Goal: Task Accomplishment & Management: Manage account settings

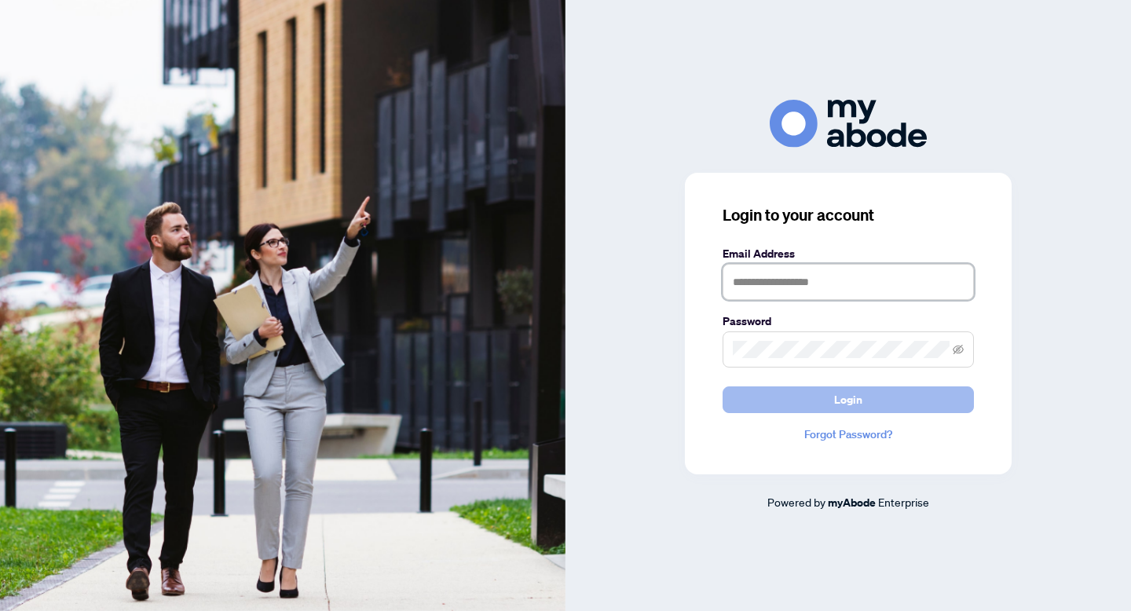
type input "**********"
click at [911, 408] on button "Login" at bounding box center [847, 399] width 251 height 27
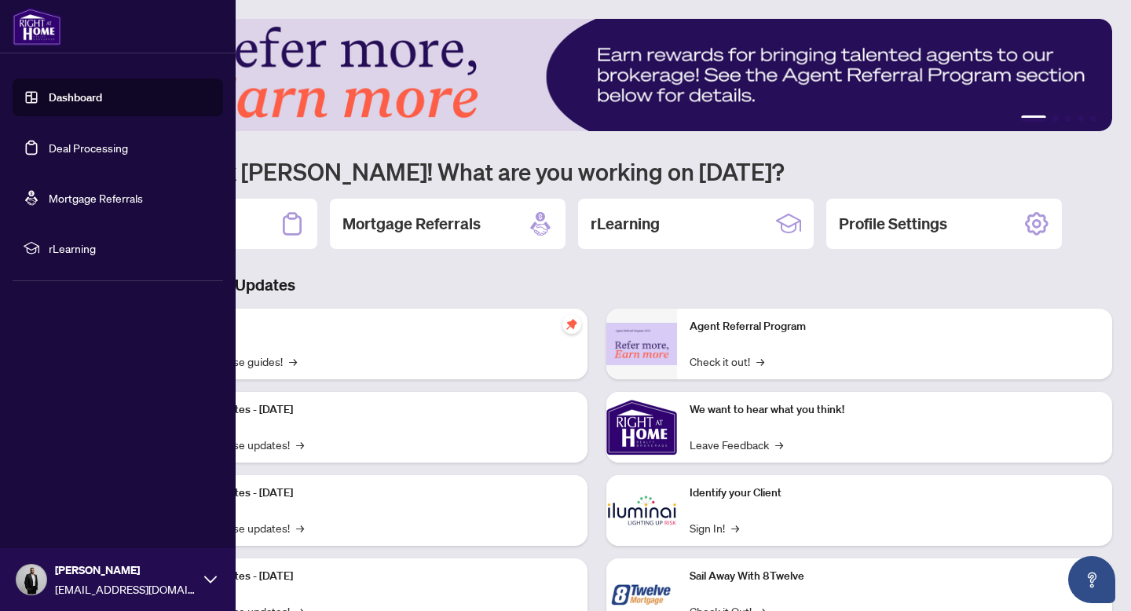
click at [79, 148] on link "Deal Processing" at bounding box center [88, 148] width 79 height 14
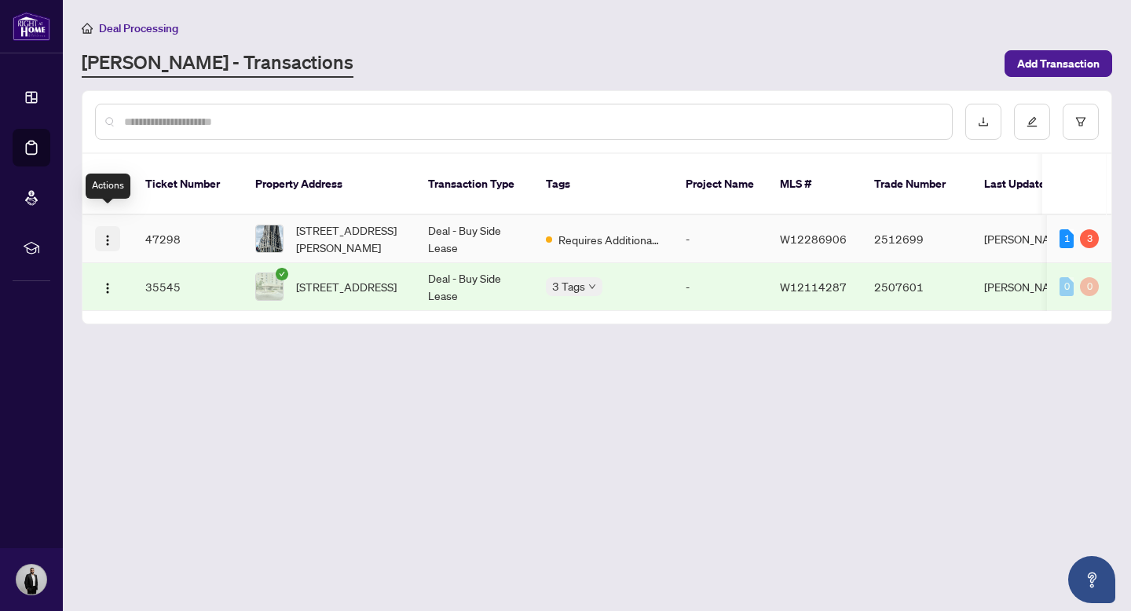
click at [104, 234] on img "button" at bounding box center [107, 240] width 13 height 13
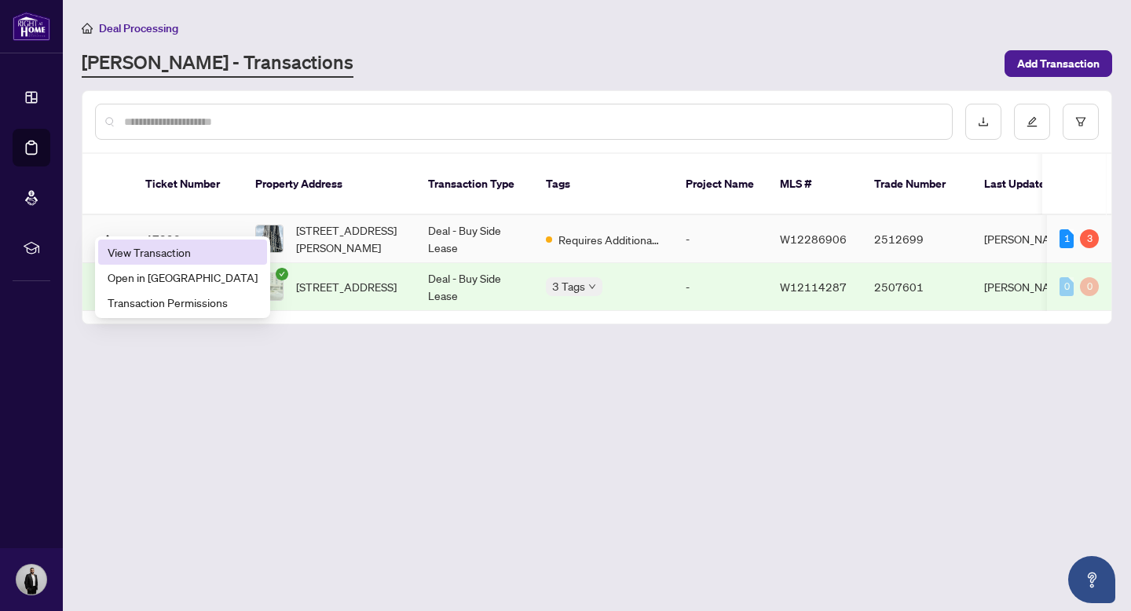
click at [163, 247] on span "View Transaction" at bounding box center [183, 251] width 150 height 17
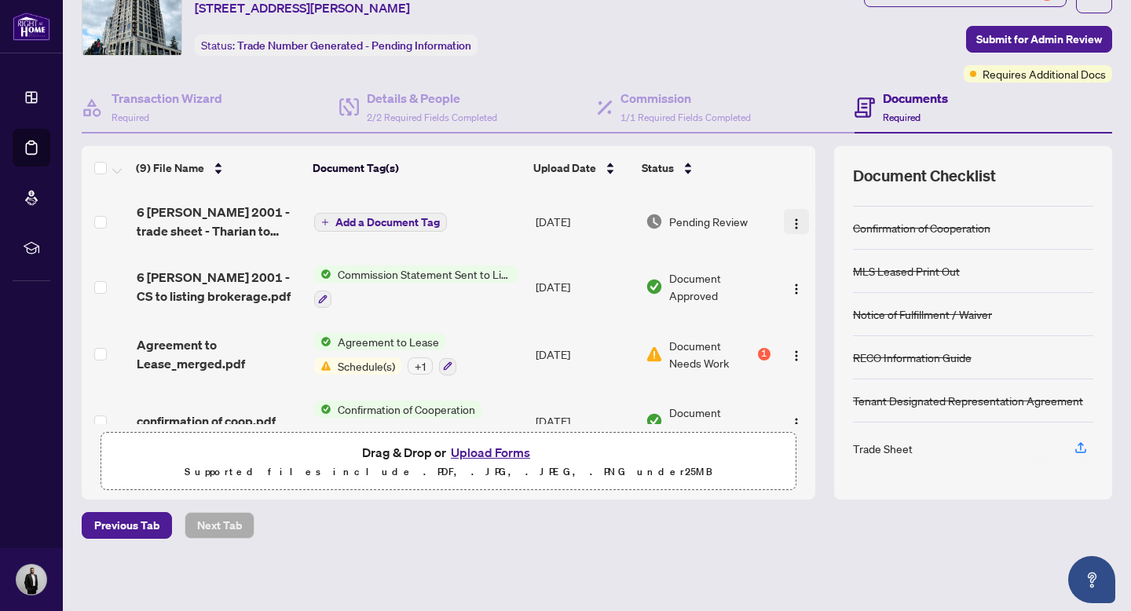
click at [794, 219] on img "button" at bounding box center [796, 224] width 13 height 13
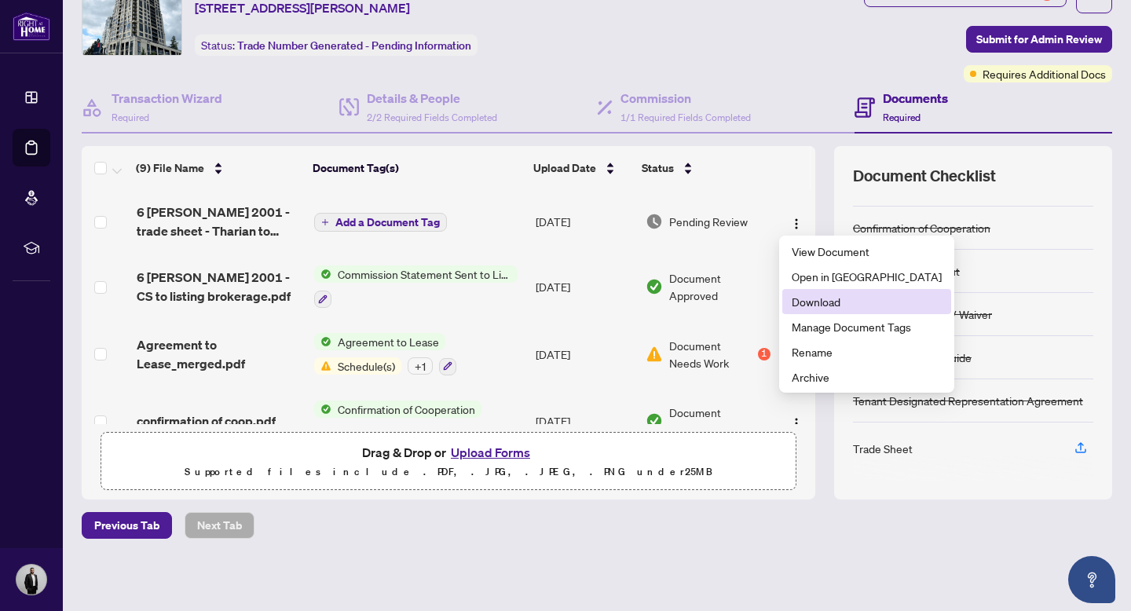
click at [813, 302] on span "Download" at bounding box center [867, 301] width 150 height 17
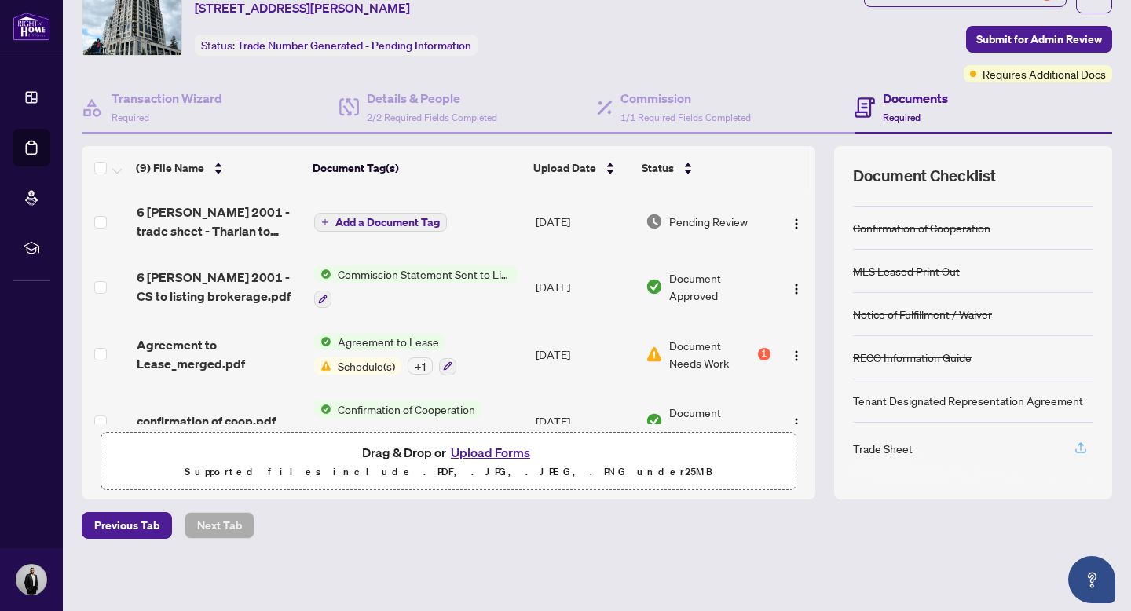
click at [1079, 442] on icon "button" at bounding box center [1080, 446] width 6 height 8
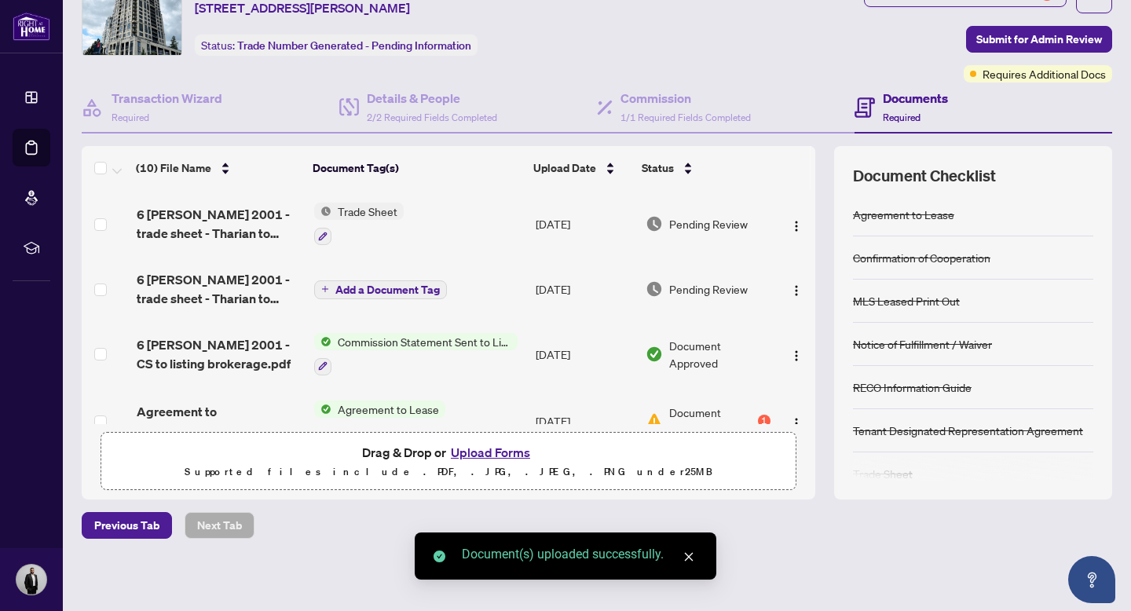
scroll to position [20, 0]
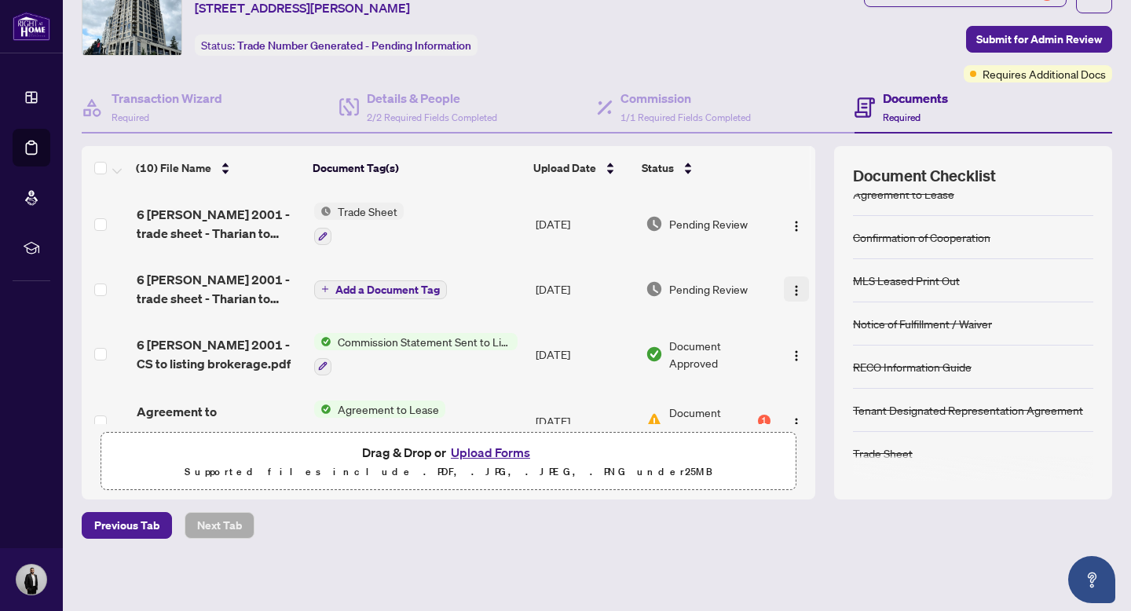
click at [790, 286] on img "button" at bounding box center [796, 290] width 13 height 13
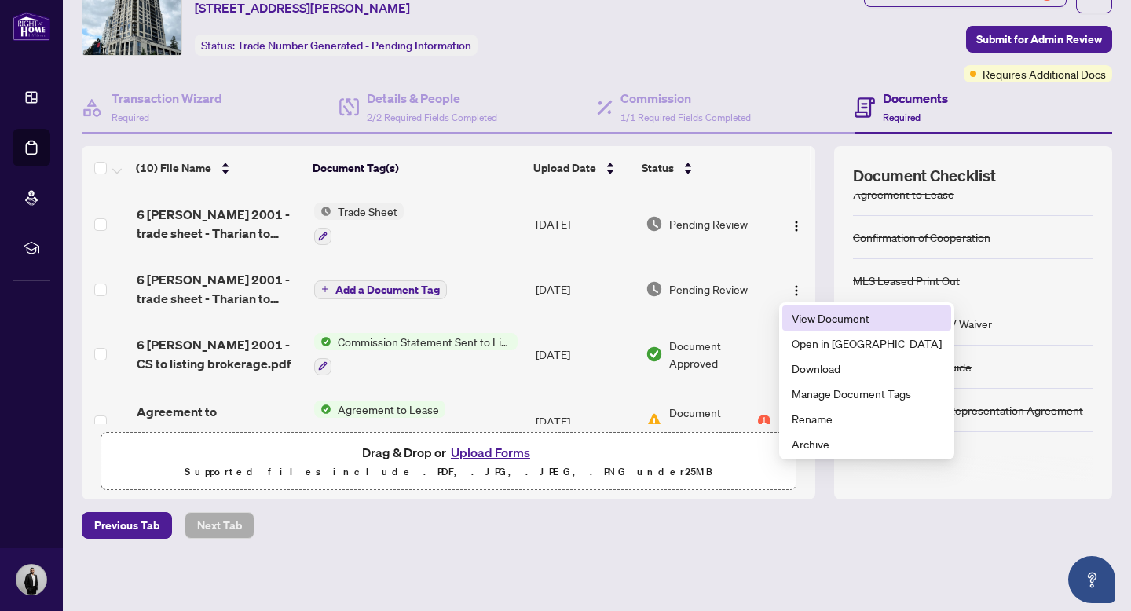
click at [814, 313] on span "View Document" at bounding box center [867, 317] width 150 height 17
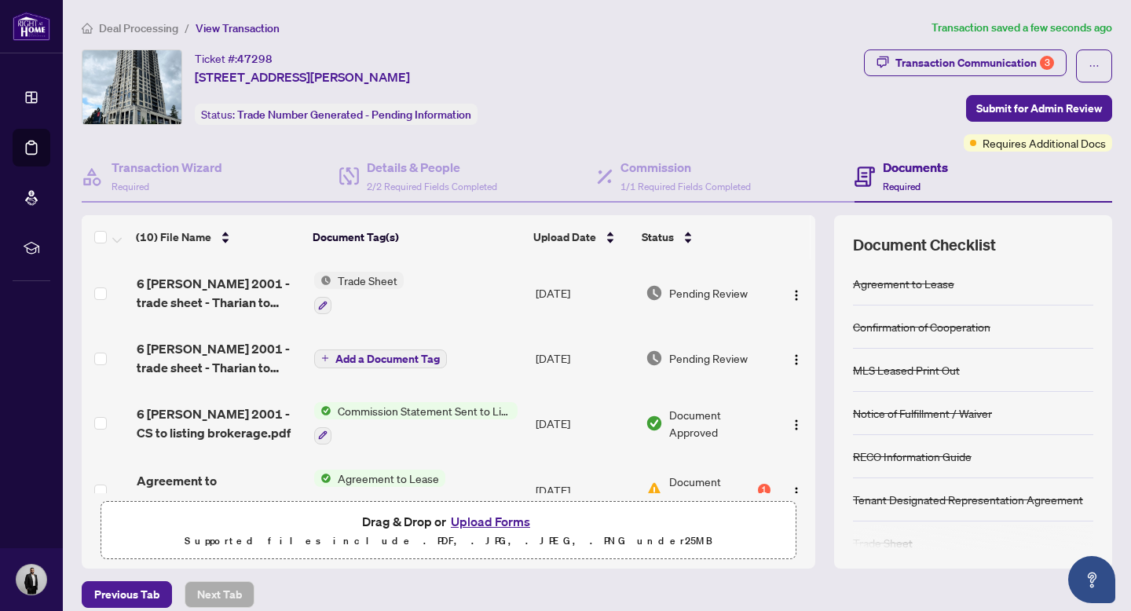
click at [916, 380] on div "MLS Leased Print Out" at bounding box center [973, 370] width 240 height 43
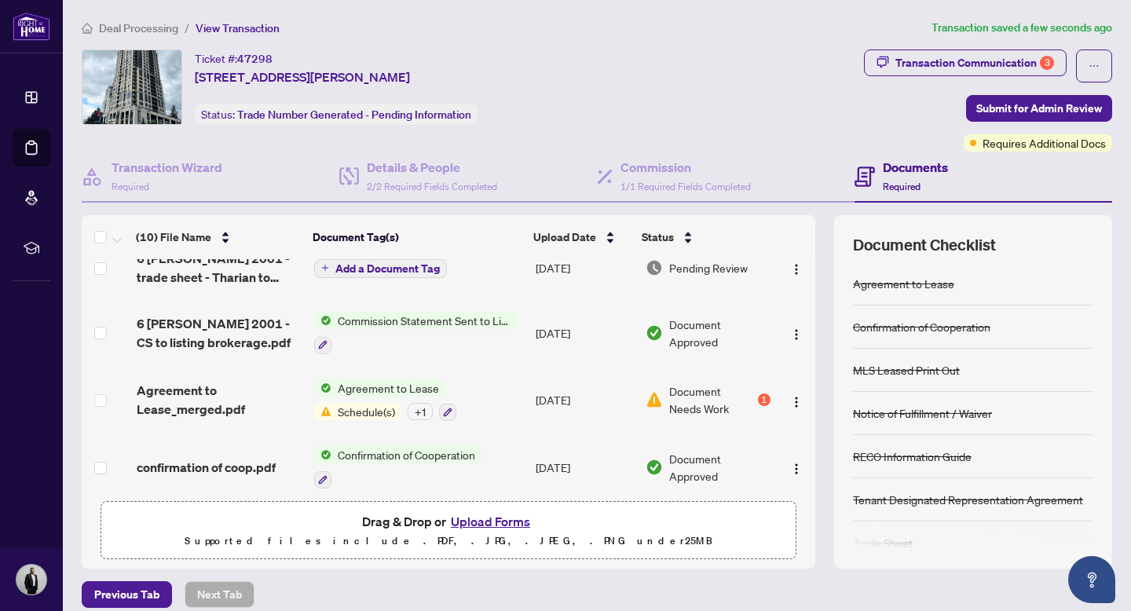
scroll to position [89, 0]
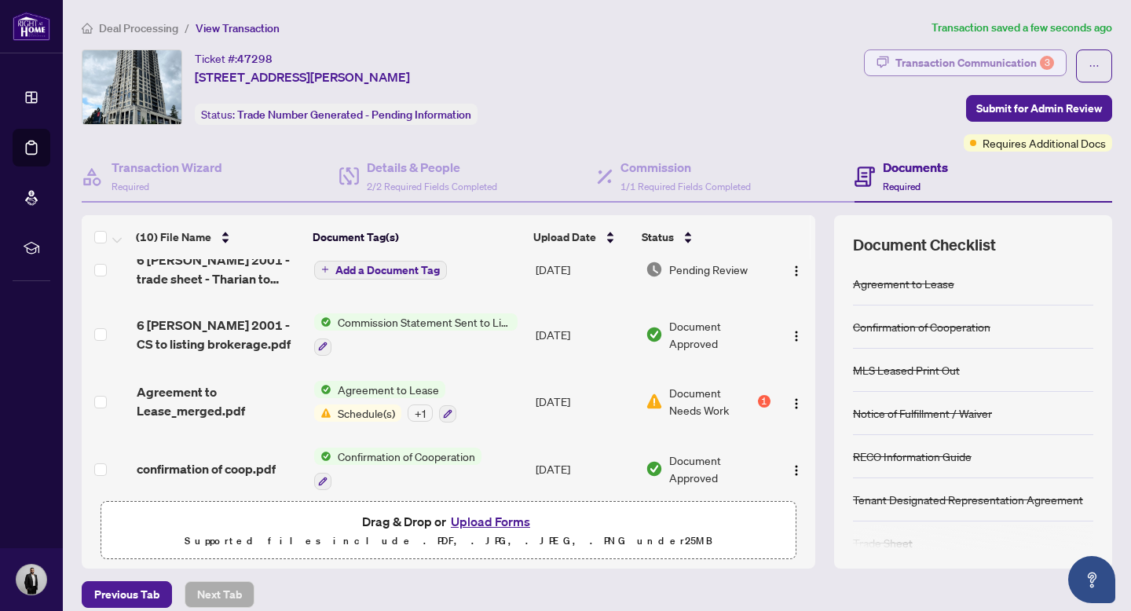
click at [1004, 66] on div "Transaction Communication 3" at bounding box center [974, 62] width 159 height 25
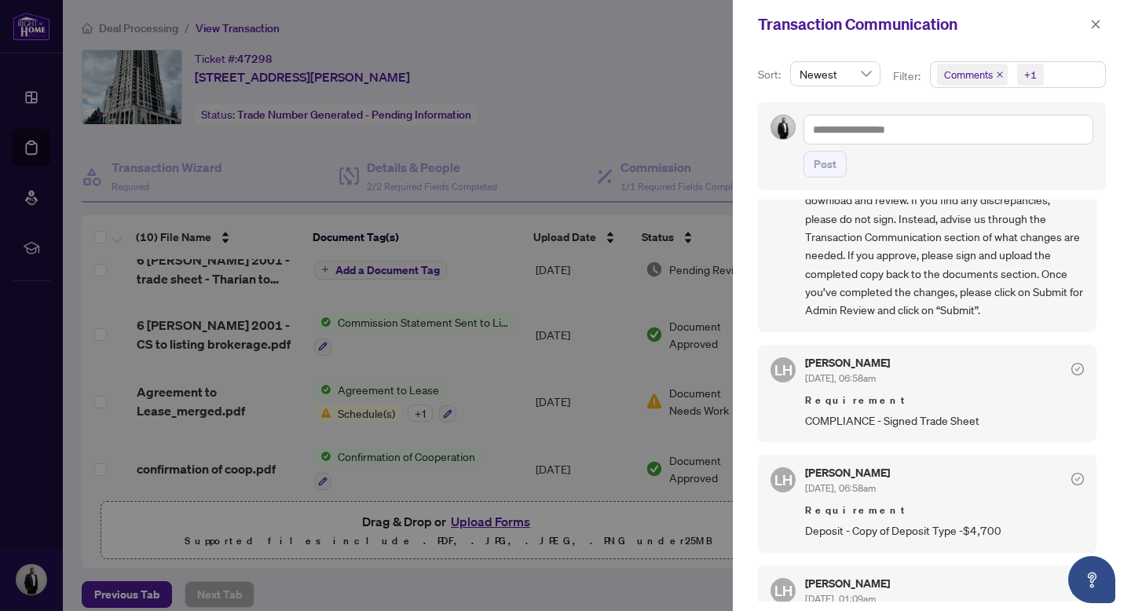
scroll to position [174, 0]
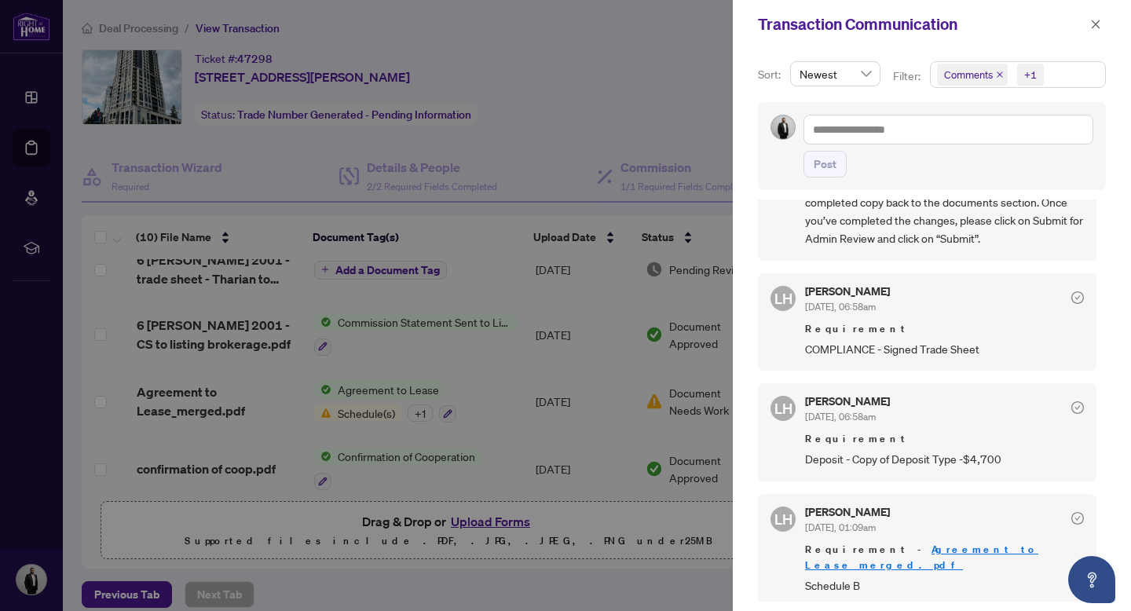
click at [916, 459] on span "Deposit - Copy of Deposit Type -$4,700" at bounding box center [944, 459] width 279 height 18
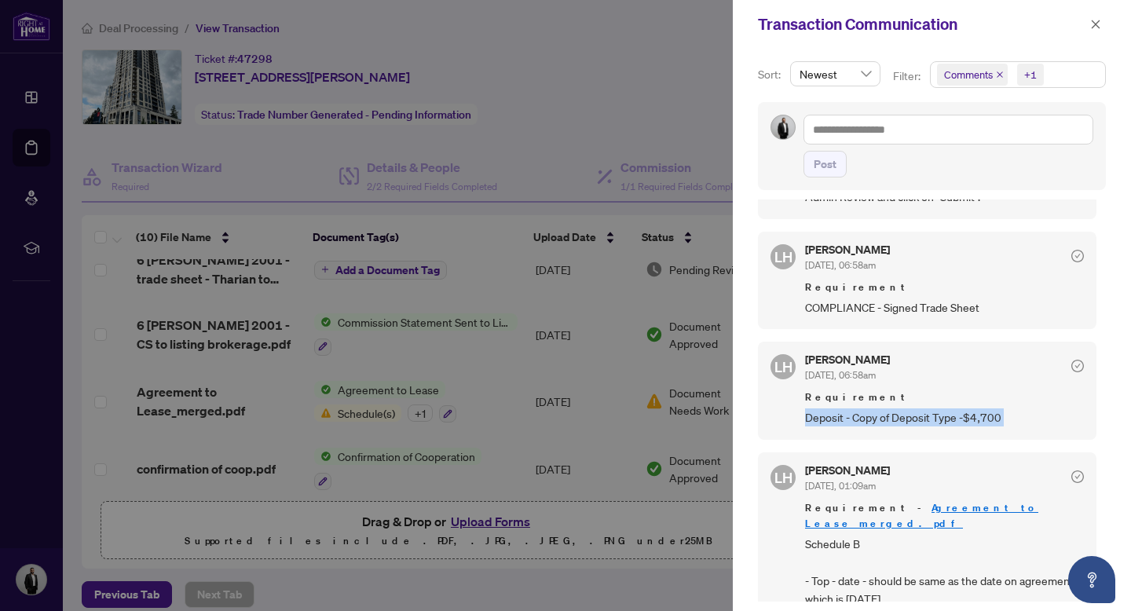
scroll to position [3, 0]
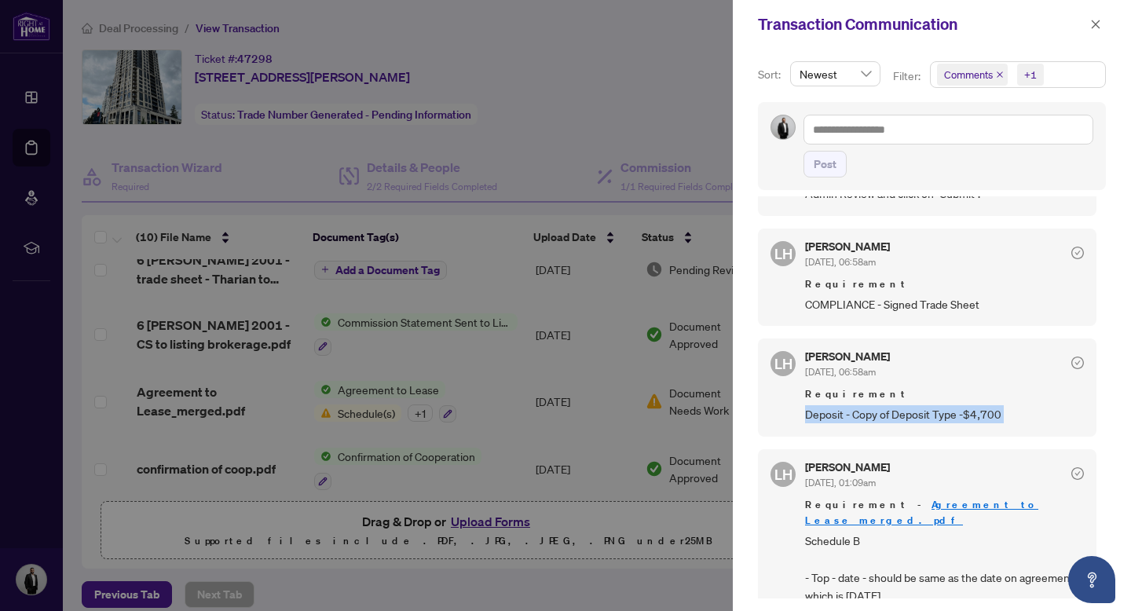
click at [962, 499] on link "Agreement to Lease_merged.pdf" at bounding box center [921, 512] width 233 height 29
click at [1102, 24] on button "button" at bounding box center [1095, 24] width 20 height 19
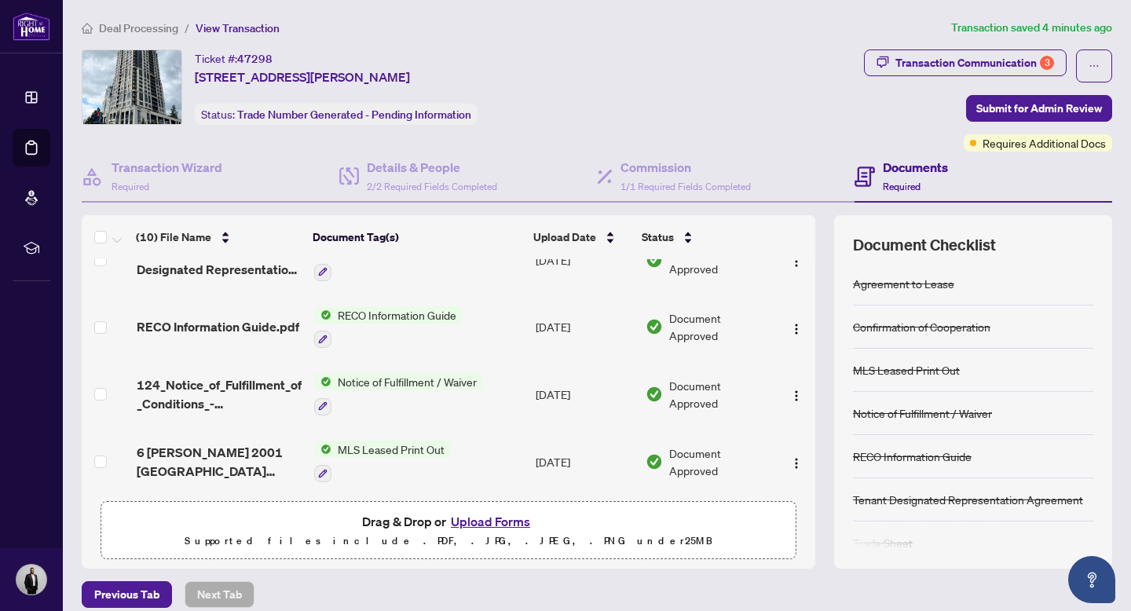
scroll to position [433, 0]
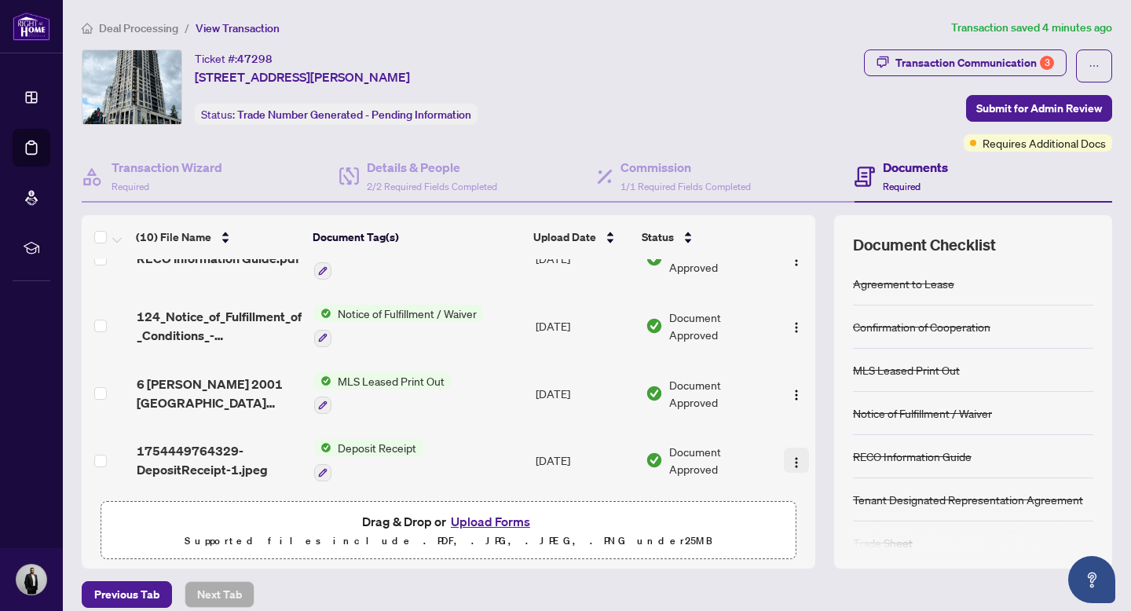
click at [796, 456] on img "button" at bounding box center [796, 462] width 13 height 13
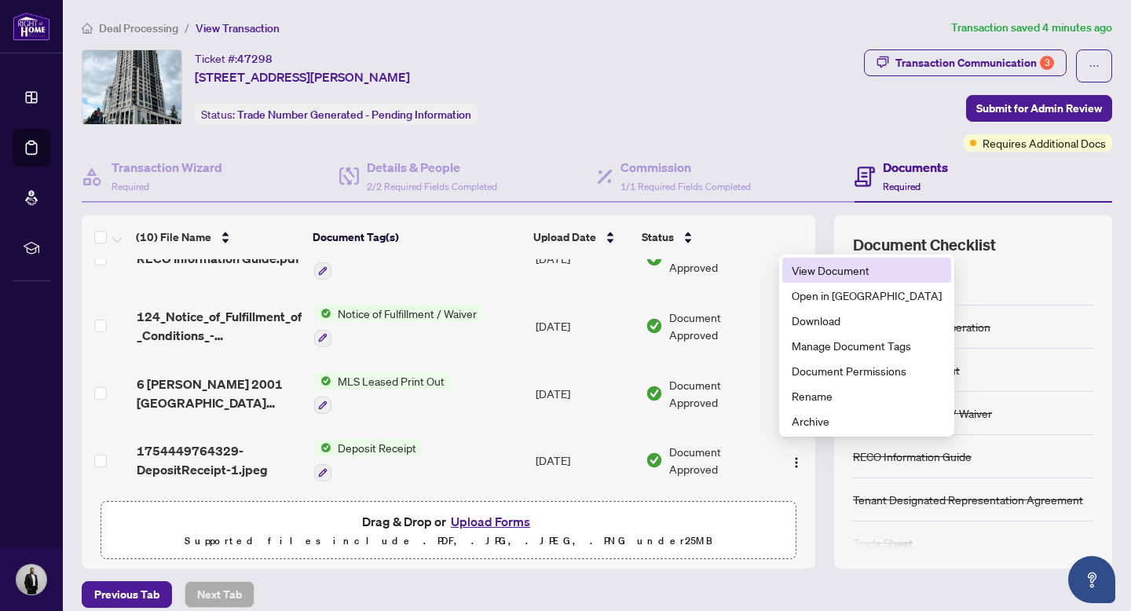
click at [840, 269] on span "View Document" at bounding box center [867, 269] width 150 height 17
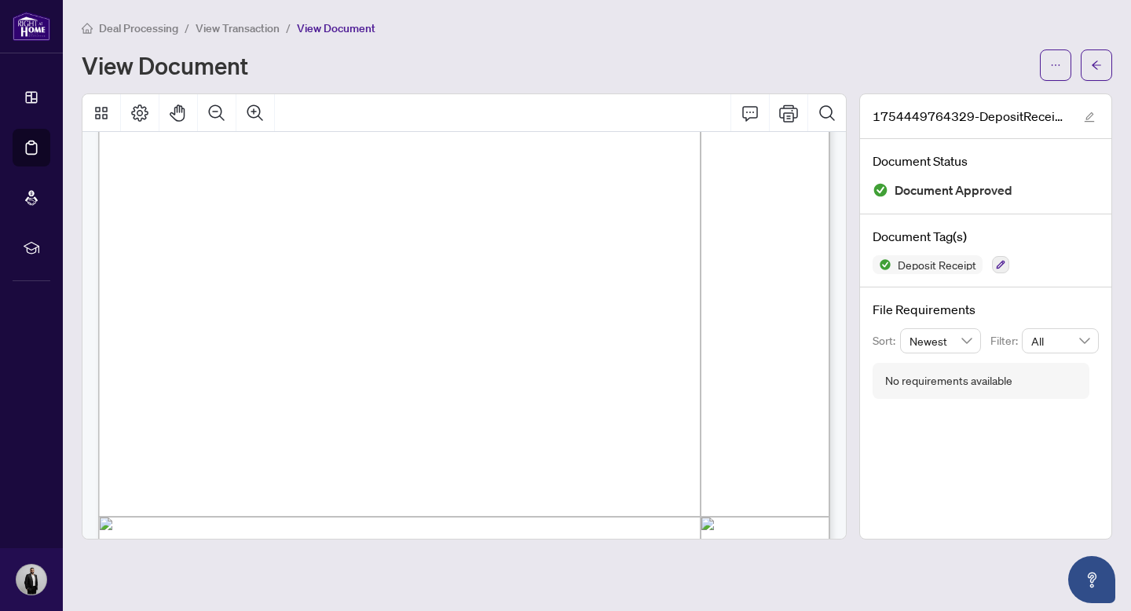
scroll to position [261, 0]
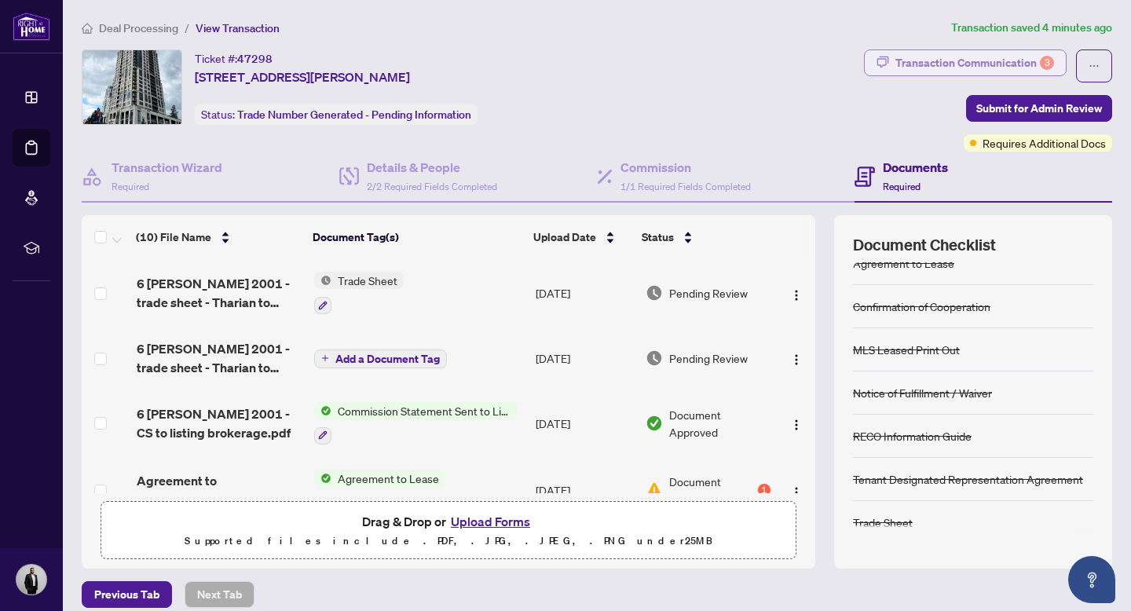
click at [996, 50] on div "Transaction Communication 3" at bounding box center [974, 62] width 159 height 25
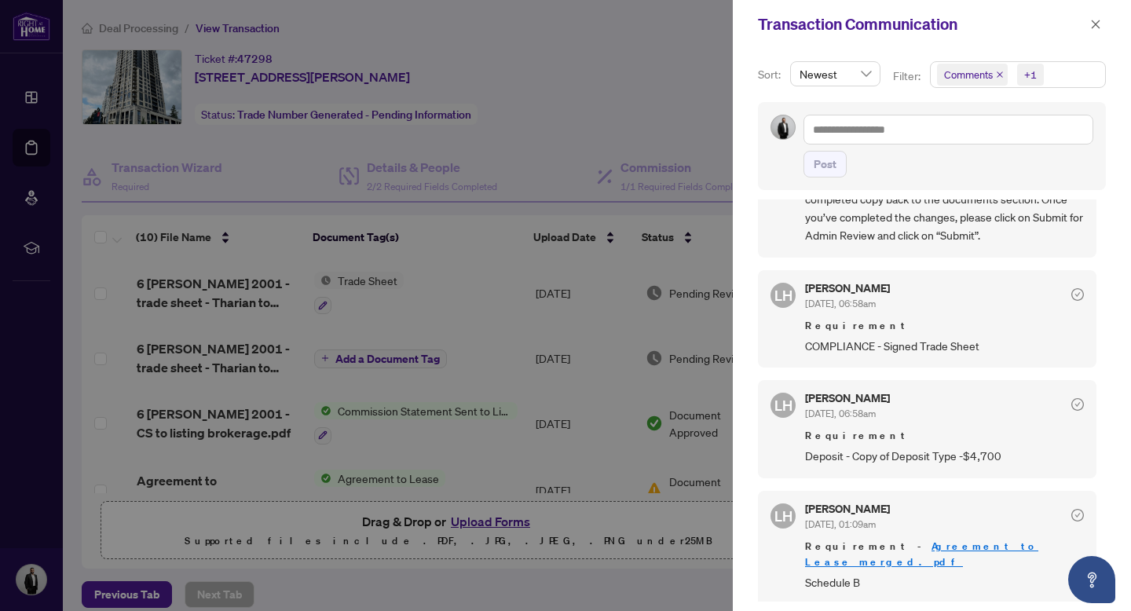
scroll to position [216, 0]
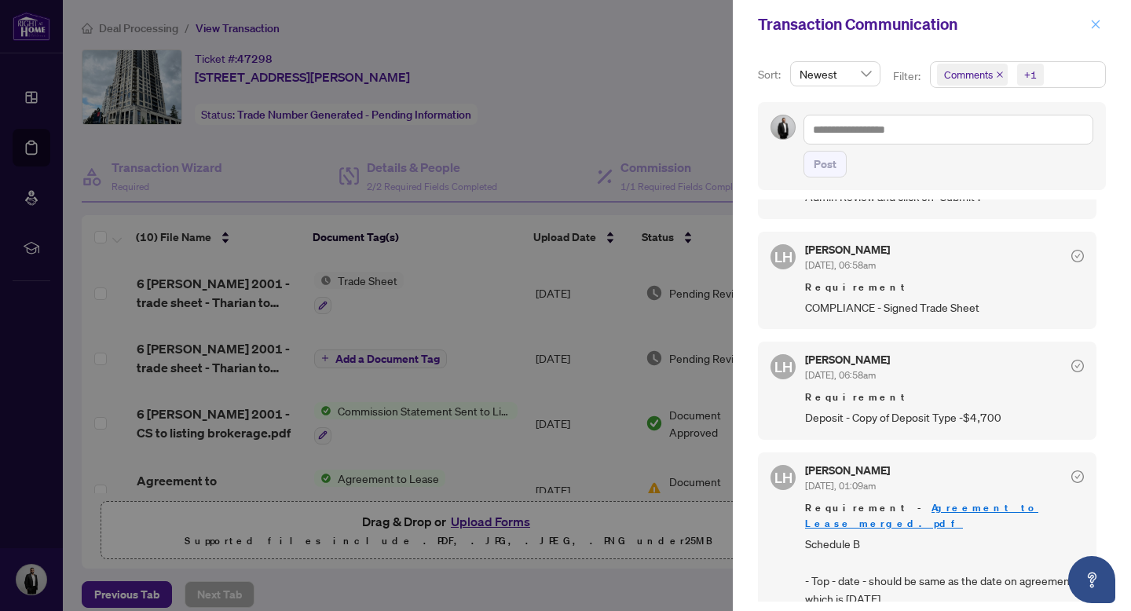
click at [1092, 18] on span "button" at bounding box center [1095, 24] width 11 height 25
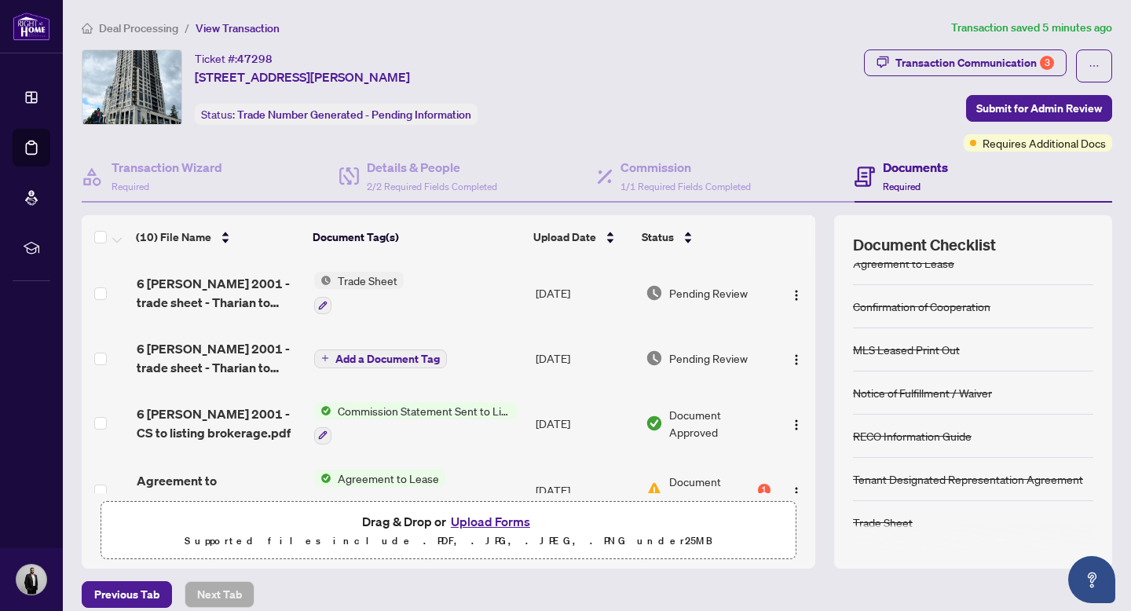
click at [486, 524] on button "Upload Forms" at bounding box center [490, 521] width 89 height 20
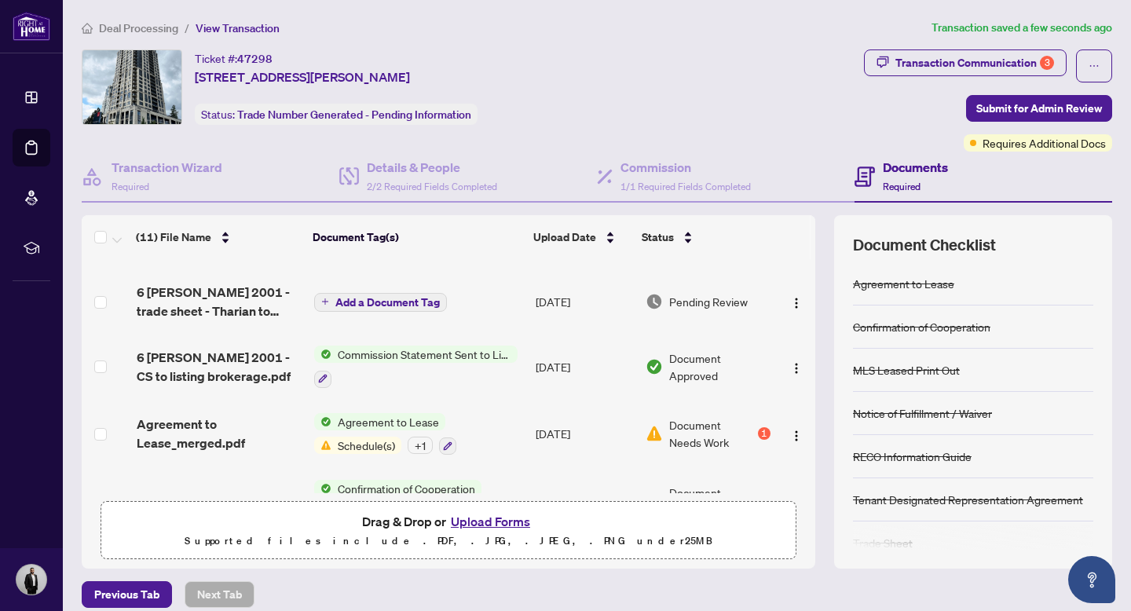
scroll to position [0, 0]
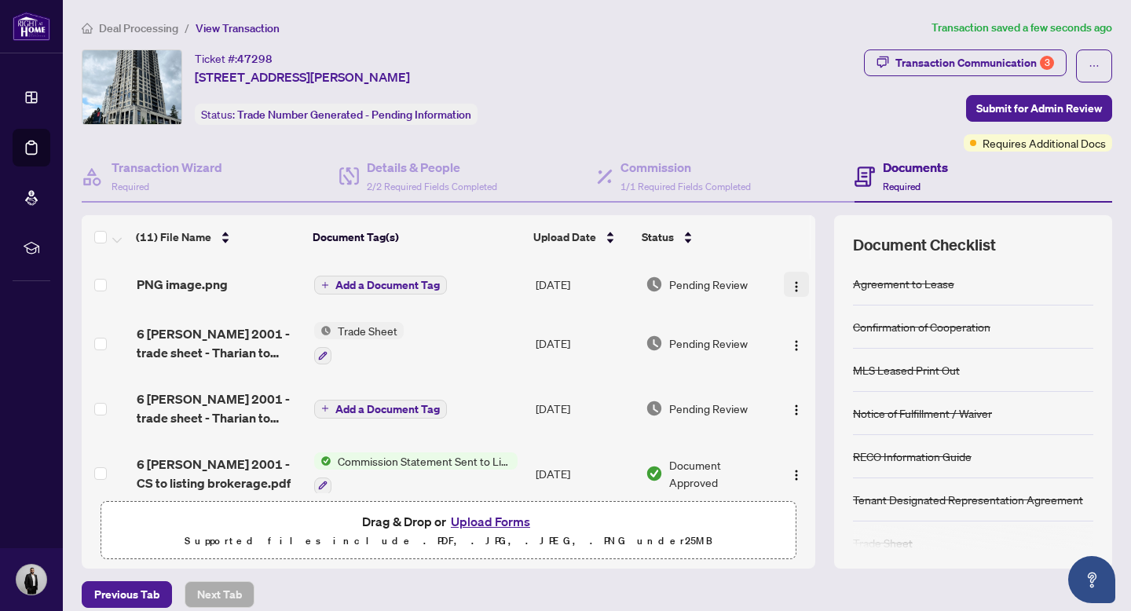
click at [790, 280] on img "button" at bounding box center [796, 286] width 13 height 13
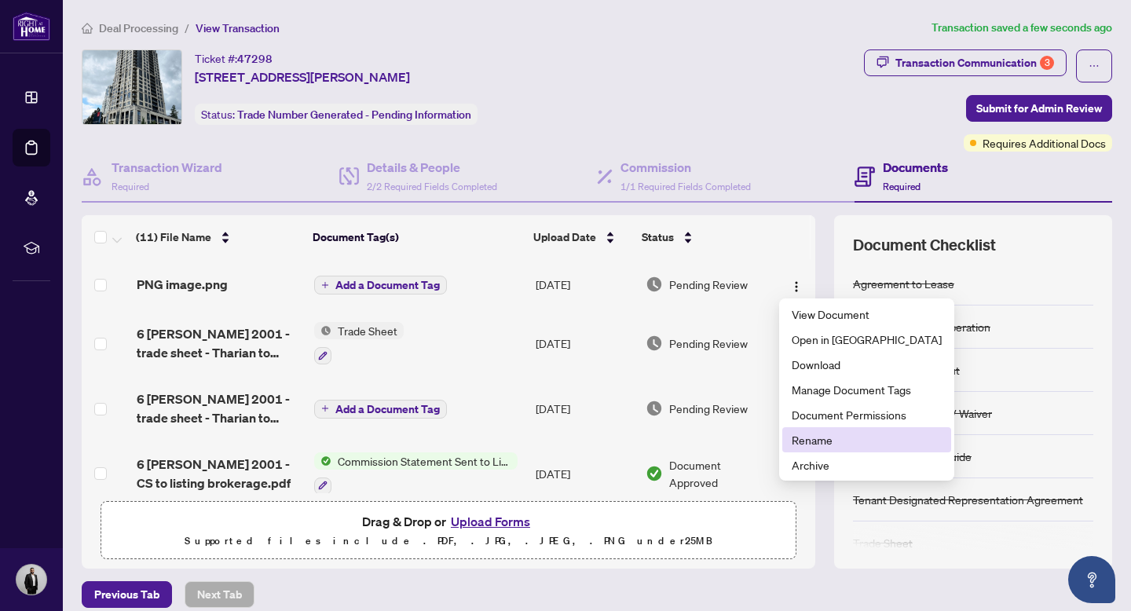
click at [813, 440] on span "Rename" at bounding box center [867, 439] width 150 height 17
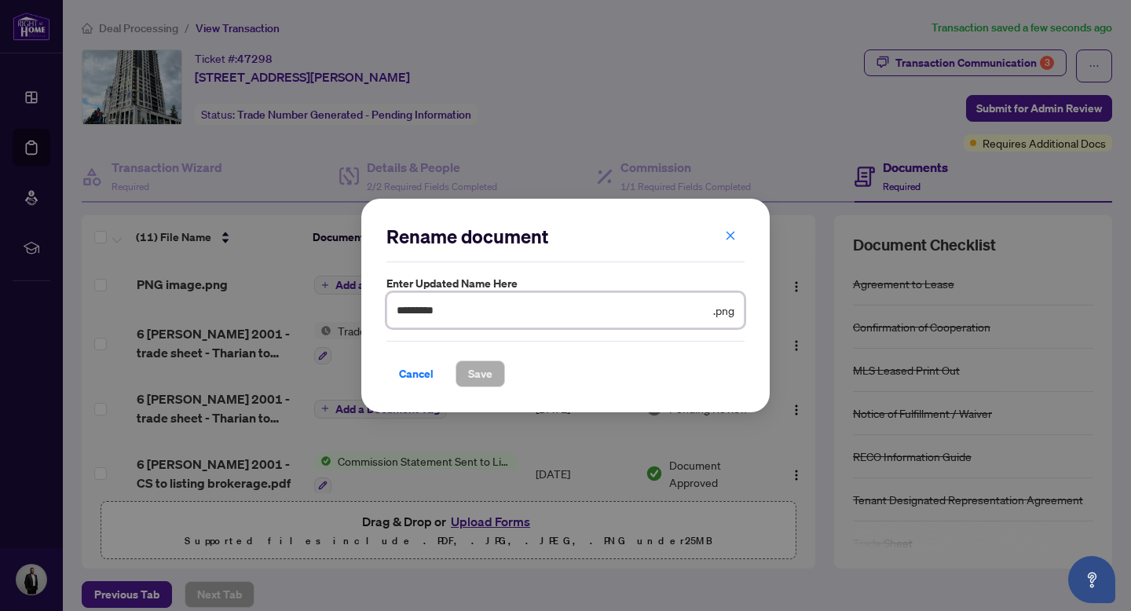
click at [477, 313] on input "*********" at bounding box center [553, 310] width 313 height 17
type input "**********"
click at [485, 375] on span "Save" at bounding box center [480, 373] width 24 height 25
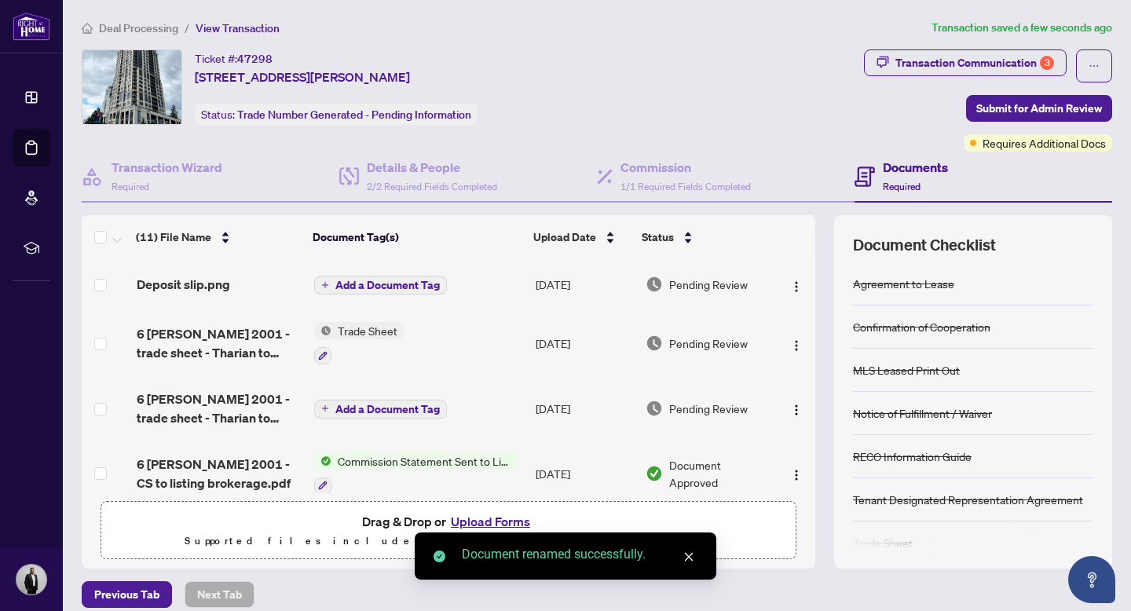
click at [394, 283] on span "Add a Document Tag" at bounding box center [387, 285] width 104 height 11
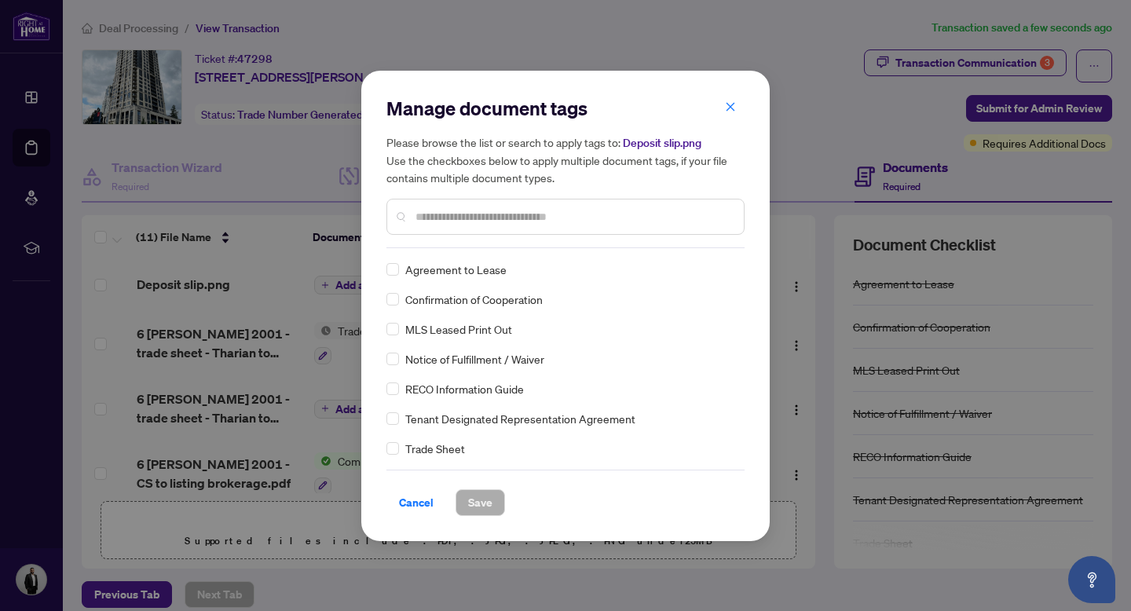
click at [515, 218] on input "text" at bounding box center [573, 216] width 316 height 17
type input "*******"
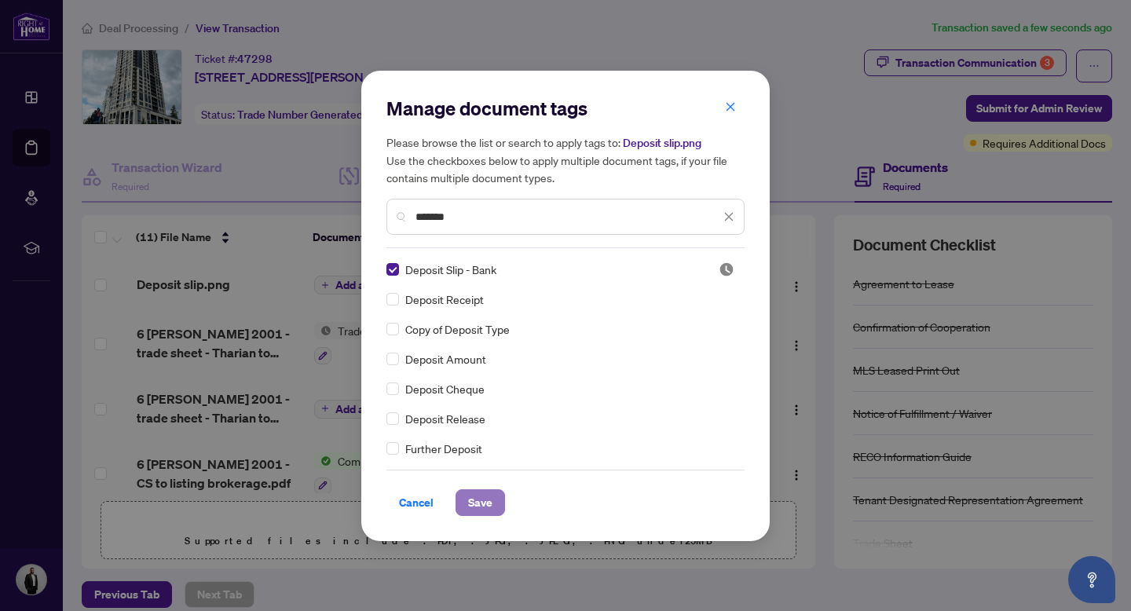
click at [481, 504] on span "Save" at bounding box center [480, 502] width 24 height 25
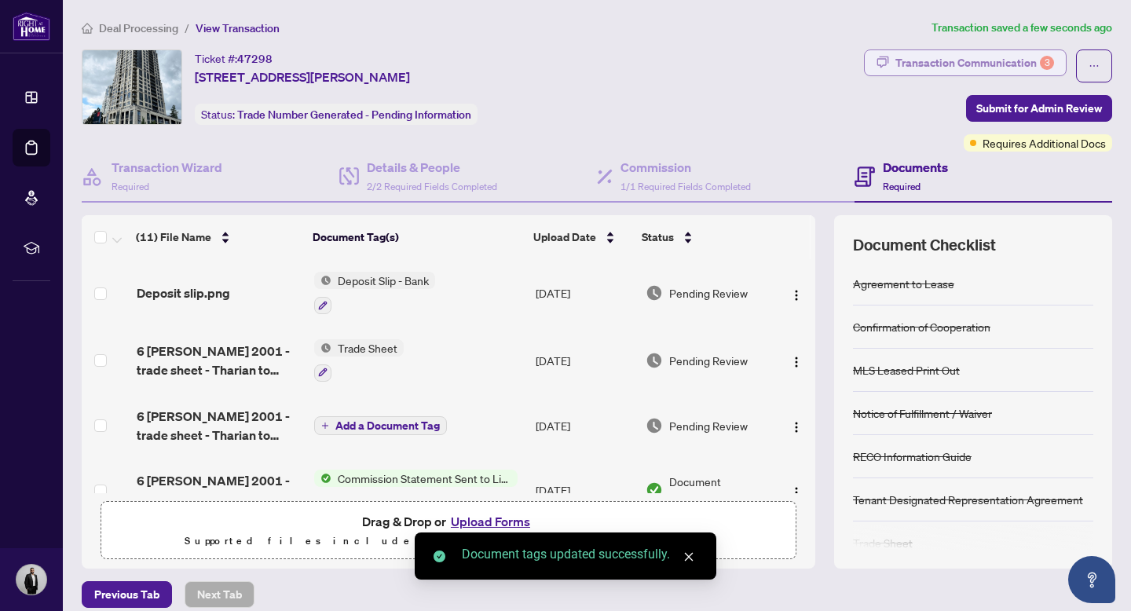
click at [977, 64] on div "Transaction Communication 3" at bounding box center [974, 62] width 159 height 25
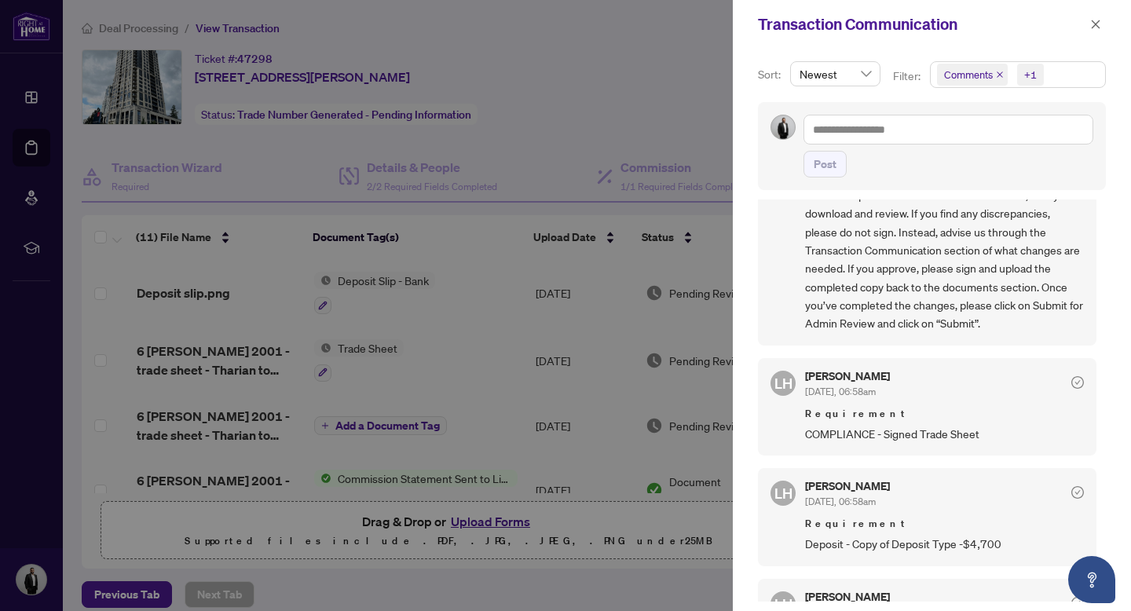
scroll to position [90, 0]
click at [1071, 378] on icon "check-circle" at bounding box center [1077, 381] width 13 height 13
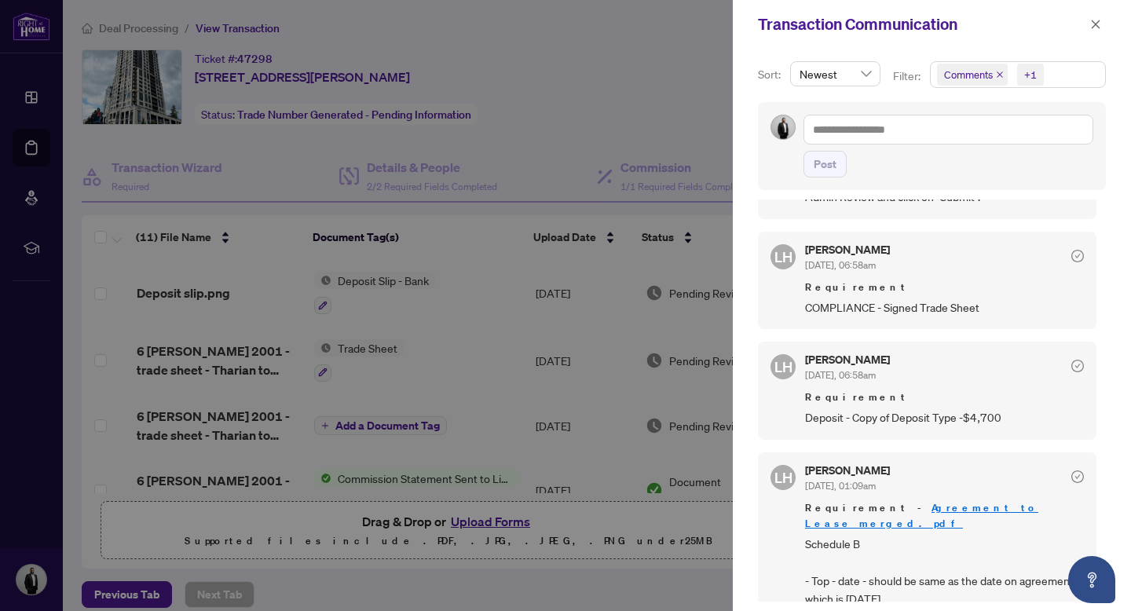
scroll to position [3, 0]
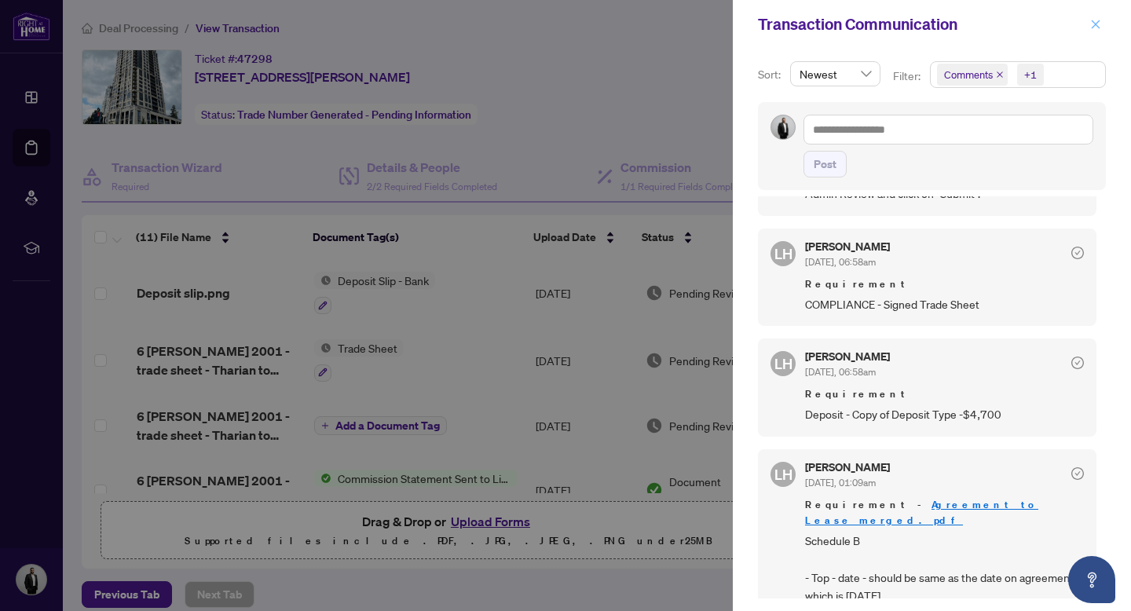
click at [1097, 27] on icon "close" at bounding box center [1096, 24] width 9 height 9
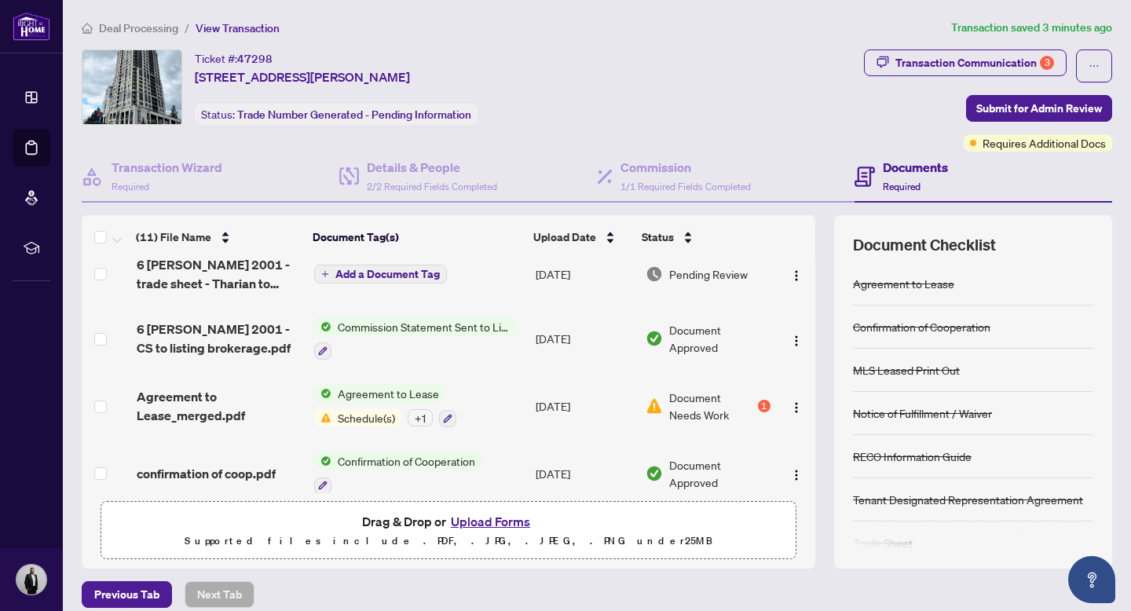
scroll to position [153, 0]
click at [758, 400] on div "1" at bounding box center [764, 404] width 13 height 13
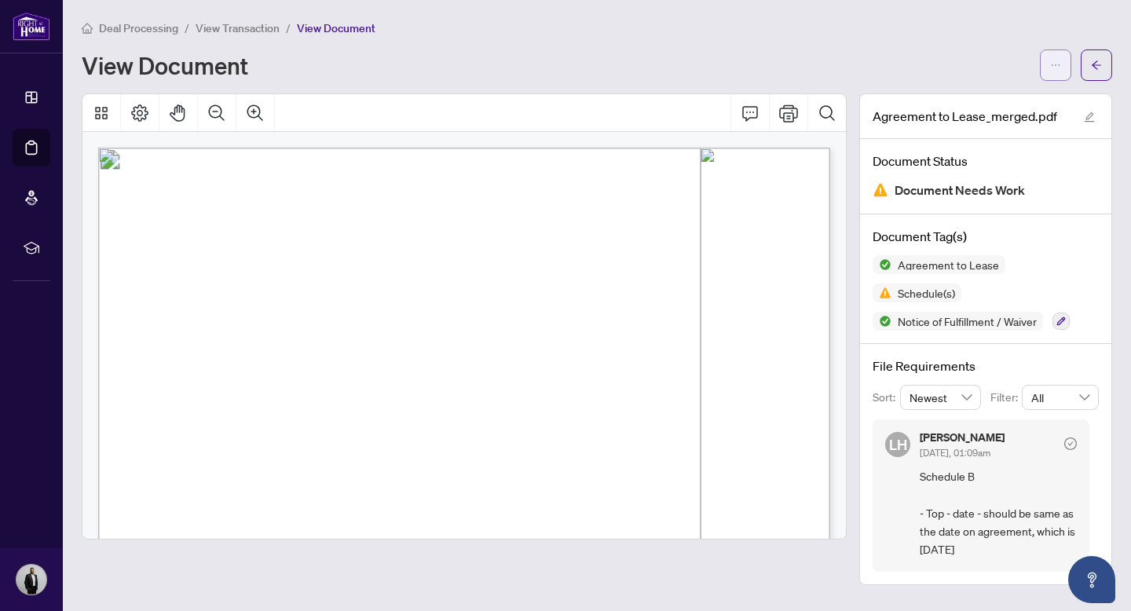
click at [1051, 60] on icon "ellipsis" at bounding box center [1055, 65] width 11 height 11
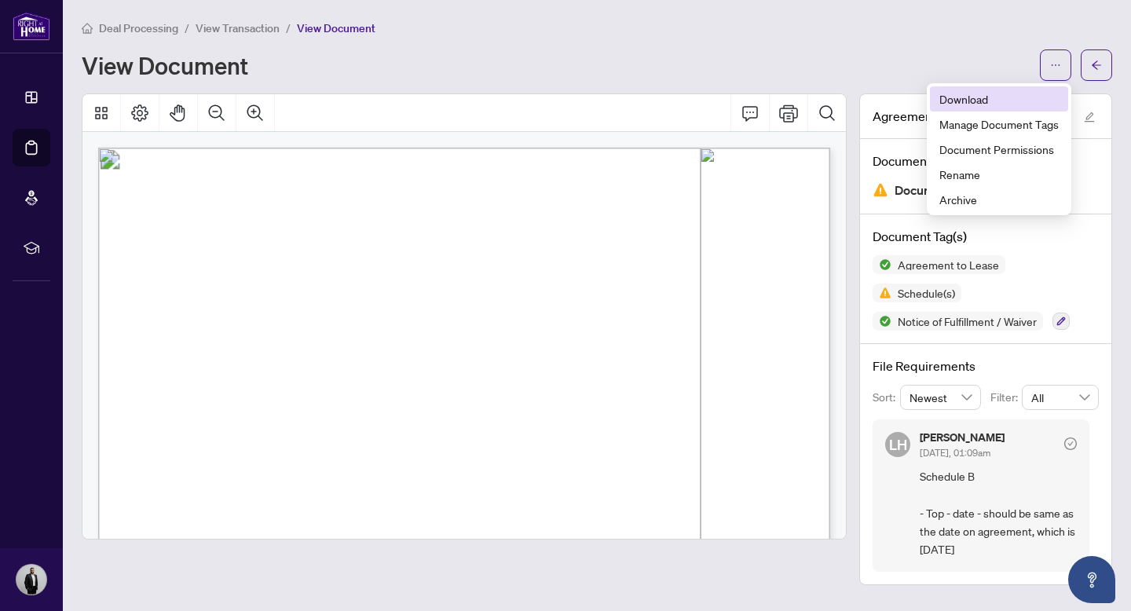
click at [975, 100] on span "Download" at bounding box center [998, 98] width 119 height 17
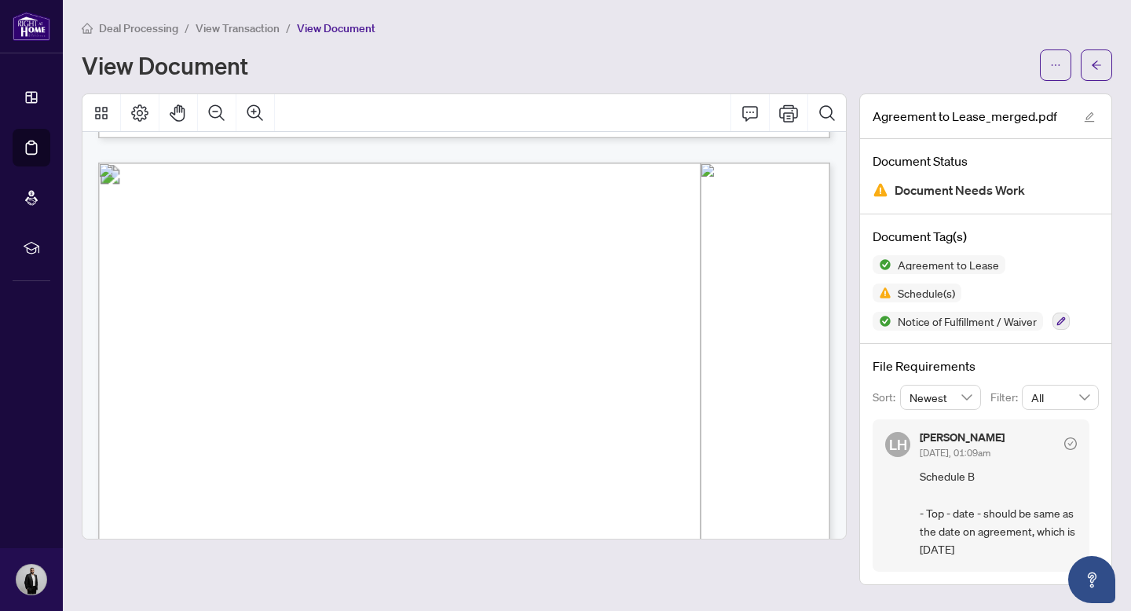
scroll to position [4789, 0]
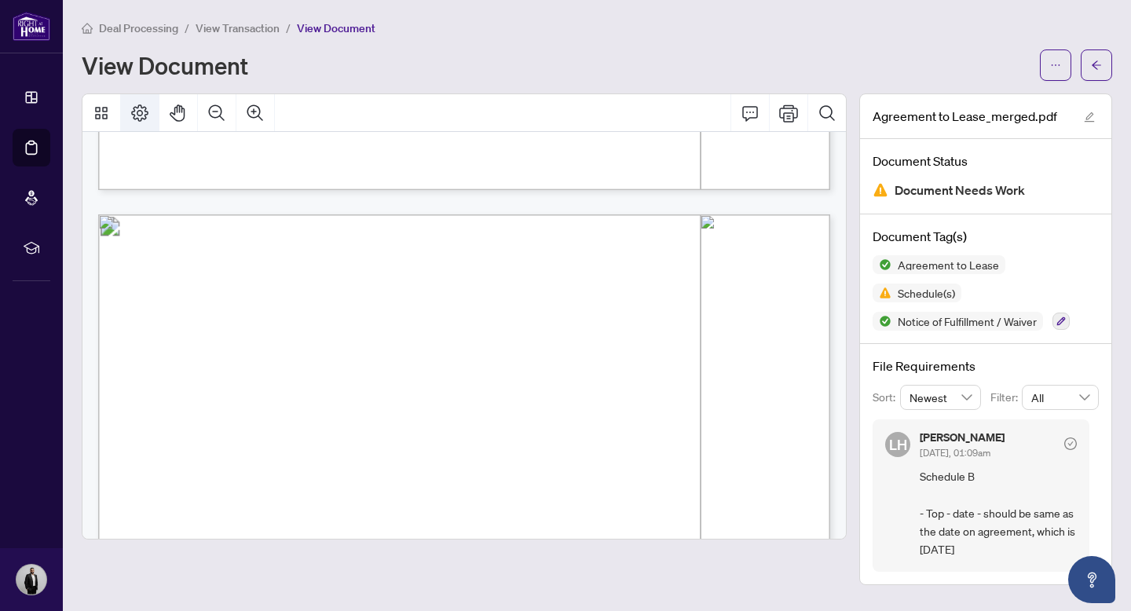
click at [140, 115] on icon "Page Layout" at bounding box center [139, 112] width 17 height 17
click at [108, 110] on icon "Thumbnails" at bounding box center [101, 113] width 19 height 19
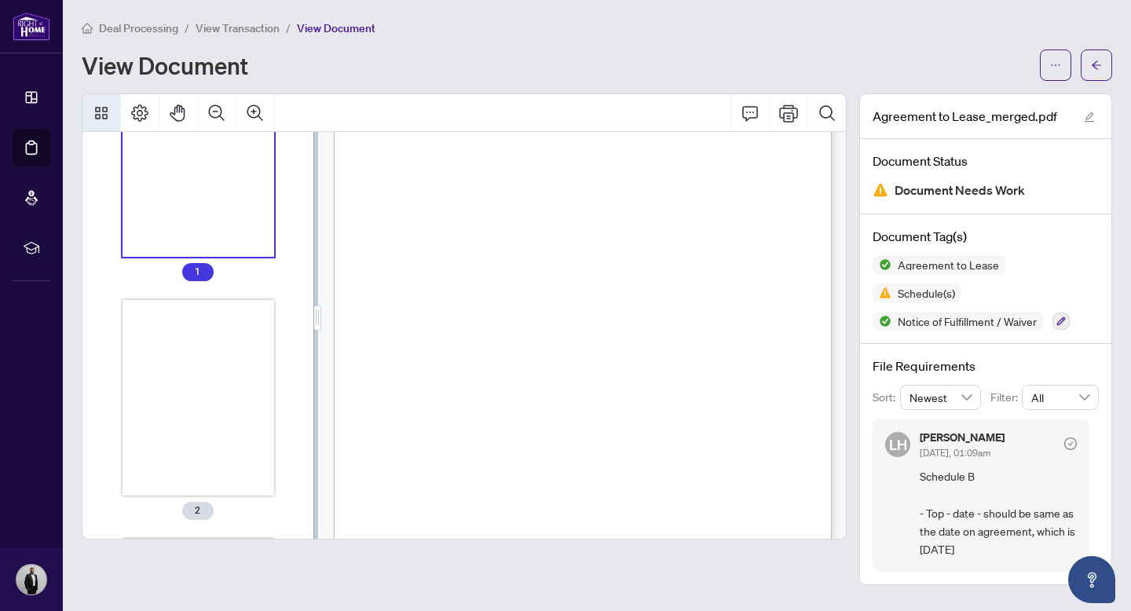
scroll to position [0, 0]
